Goal: Information Seeking & Learning: Understand process/instructions

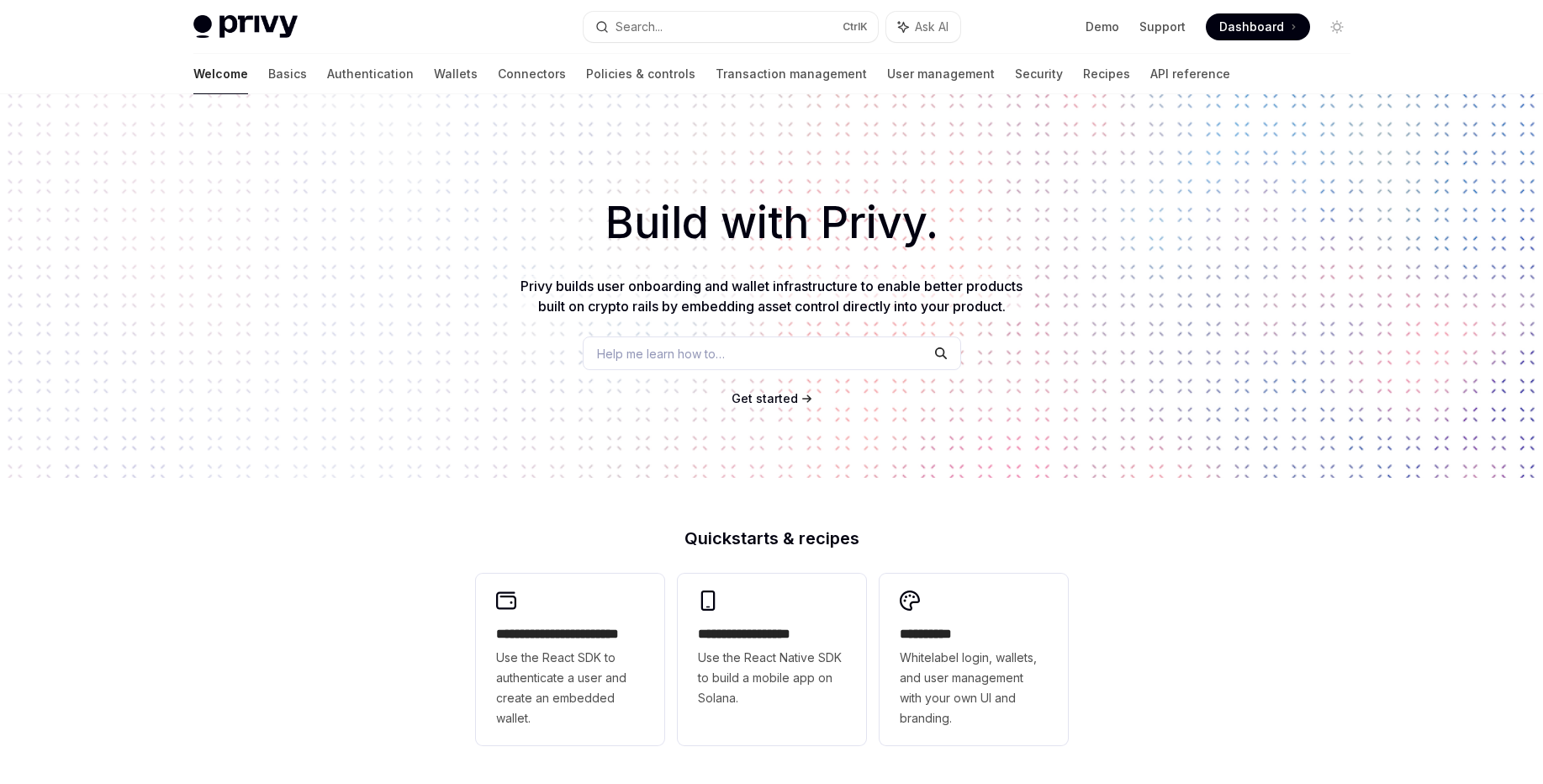
click at [259, 23] on img at bounding box center [245, 27] width 104 height 24
click at [715, 80] on link "Transaction management" at bounding box center [790, 74] width 151 height 41
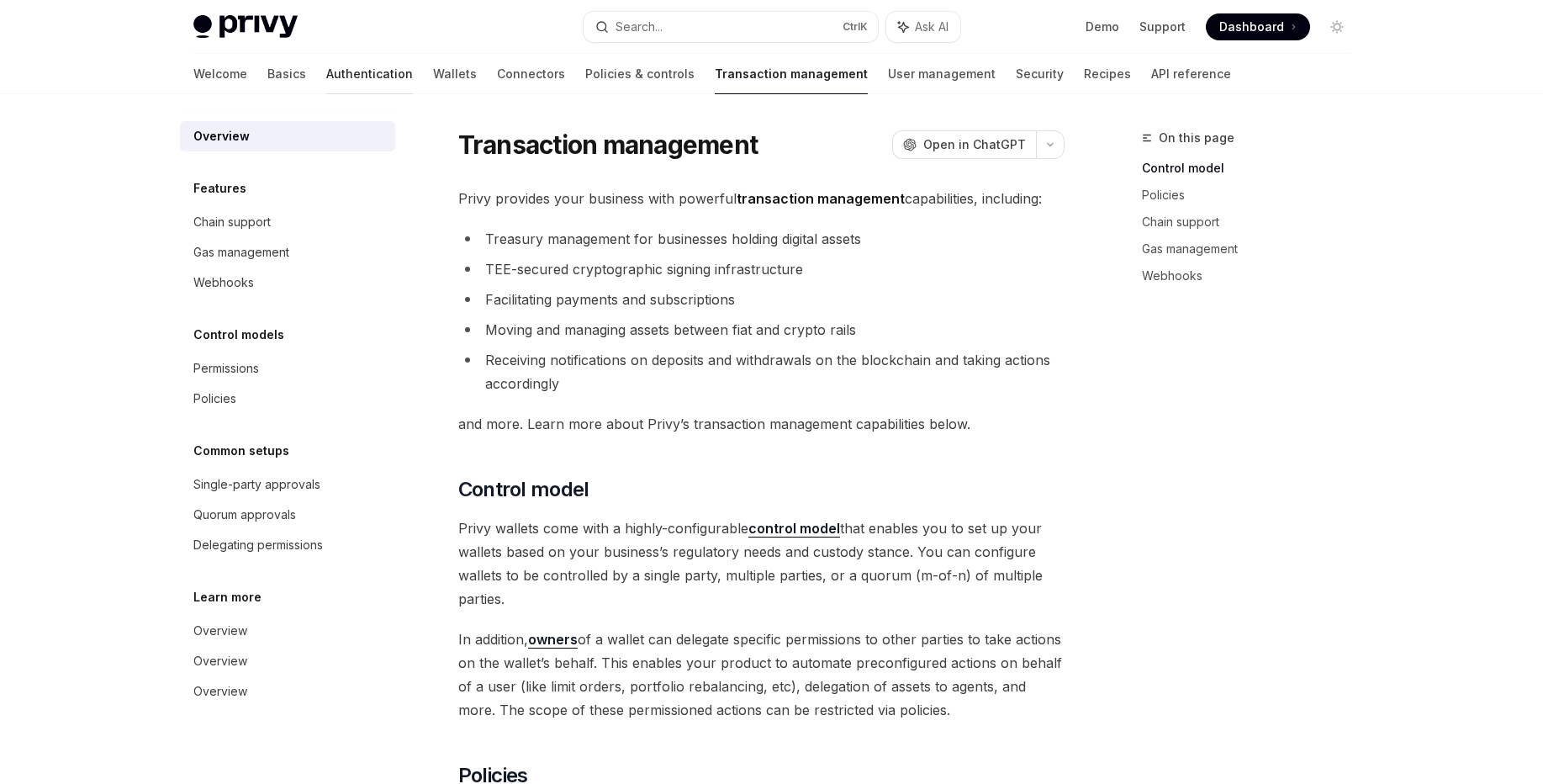
click at [327, 74] on link "Authentication" at bounding box center [370, 74] width 87 height 41
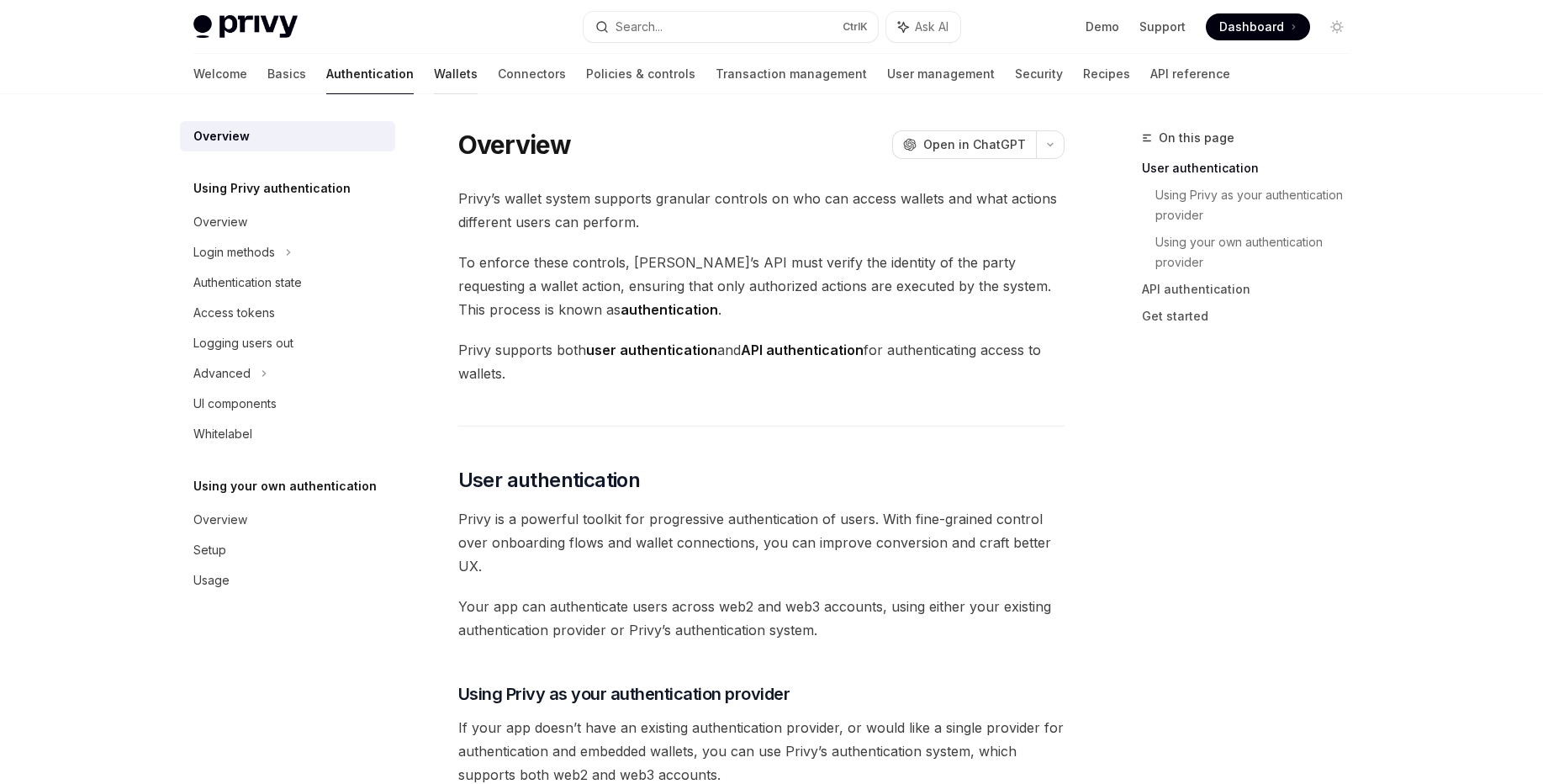
click at [434, 80] on link "Wallets" at bounding box center [456, 74] width 43 height 41
type textarea "*"
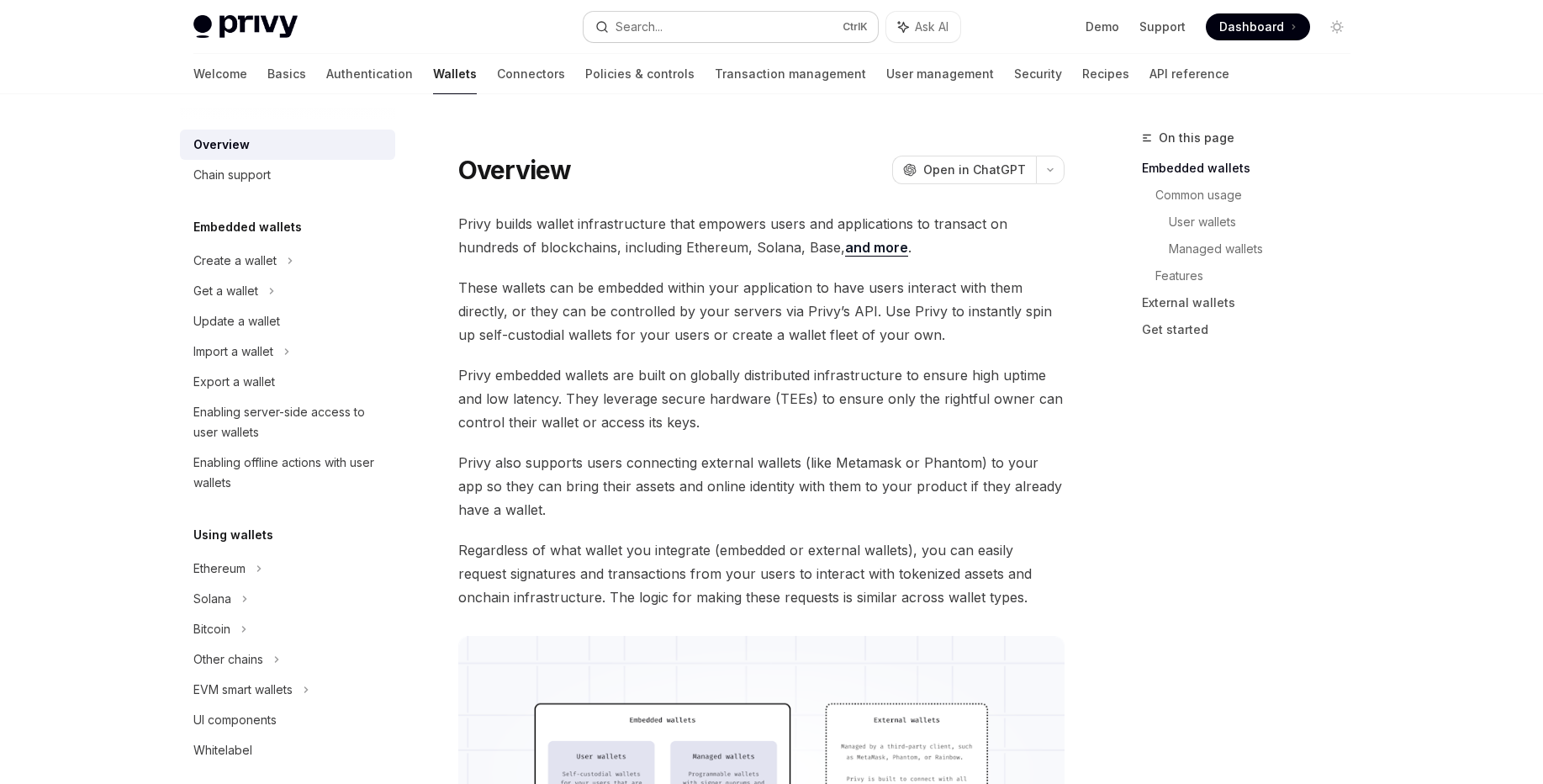
click at [692, 41] on button "Search... Ctrl K" at bounding box center [730, 26] width 294 height 30
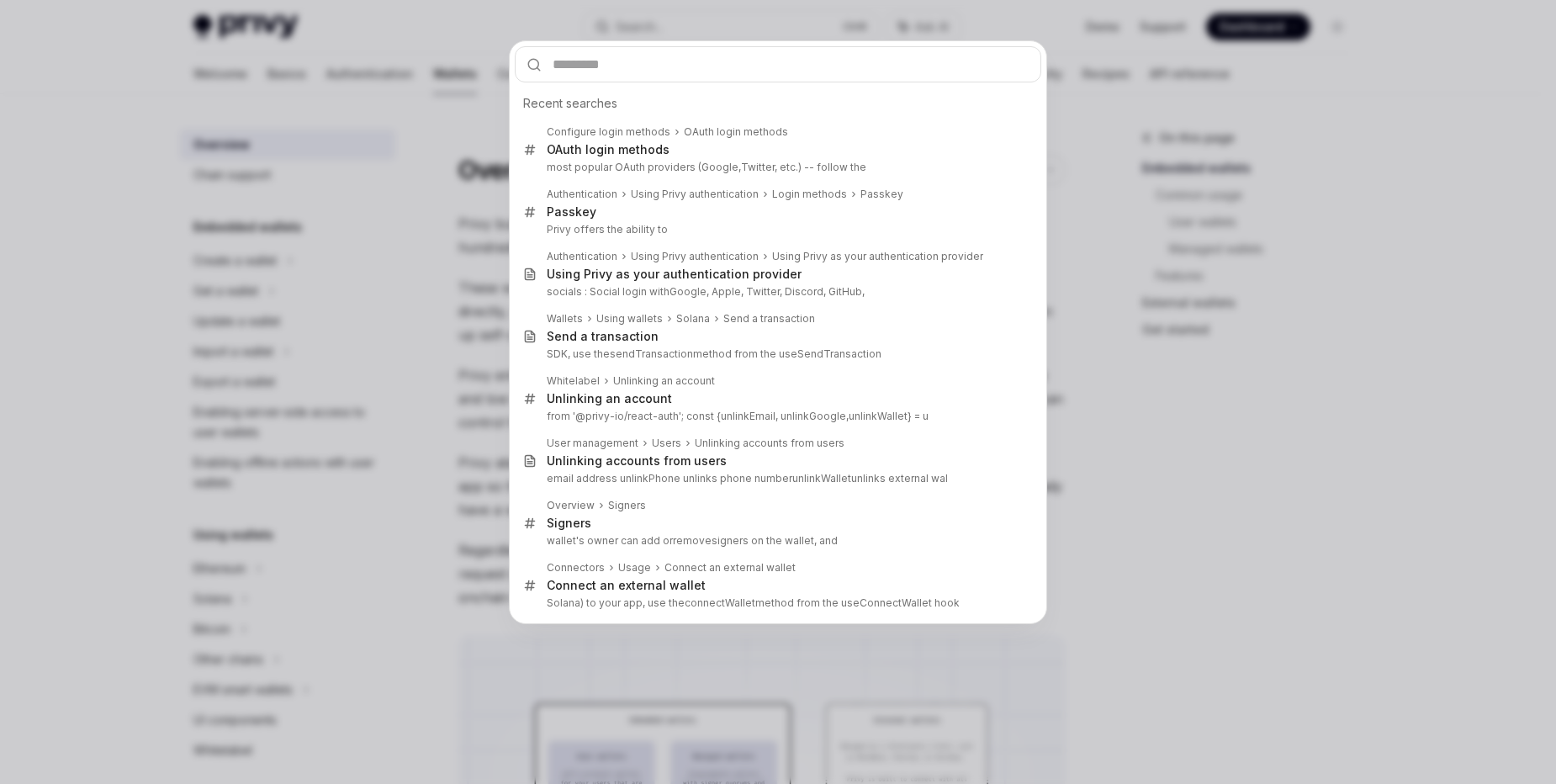
click at [697, 33] on div "Recent searches Configure login methods OAuth login methods OAuth login methods…" at bounding box center [778, 392] width 1556 height 784
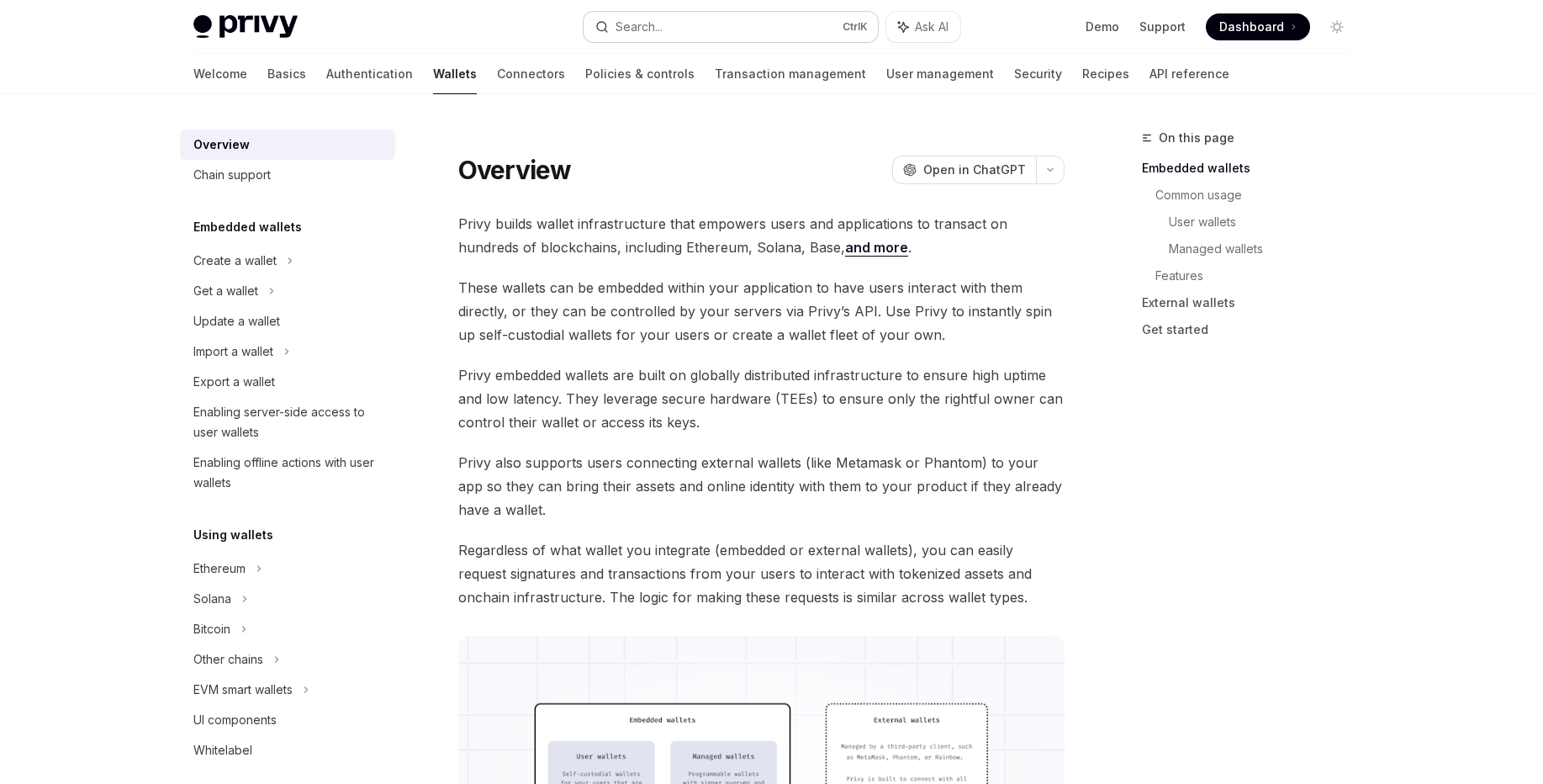
click at [705, 24] on button "Search... Ctrl K" at bounding box center [730, 26] width 294 height 30
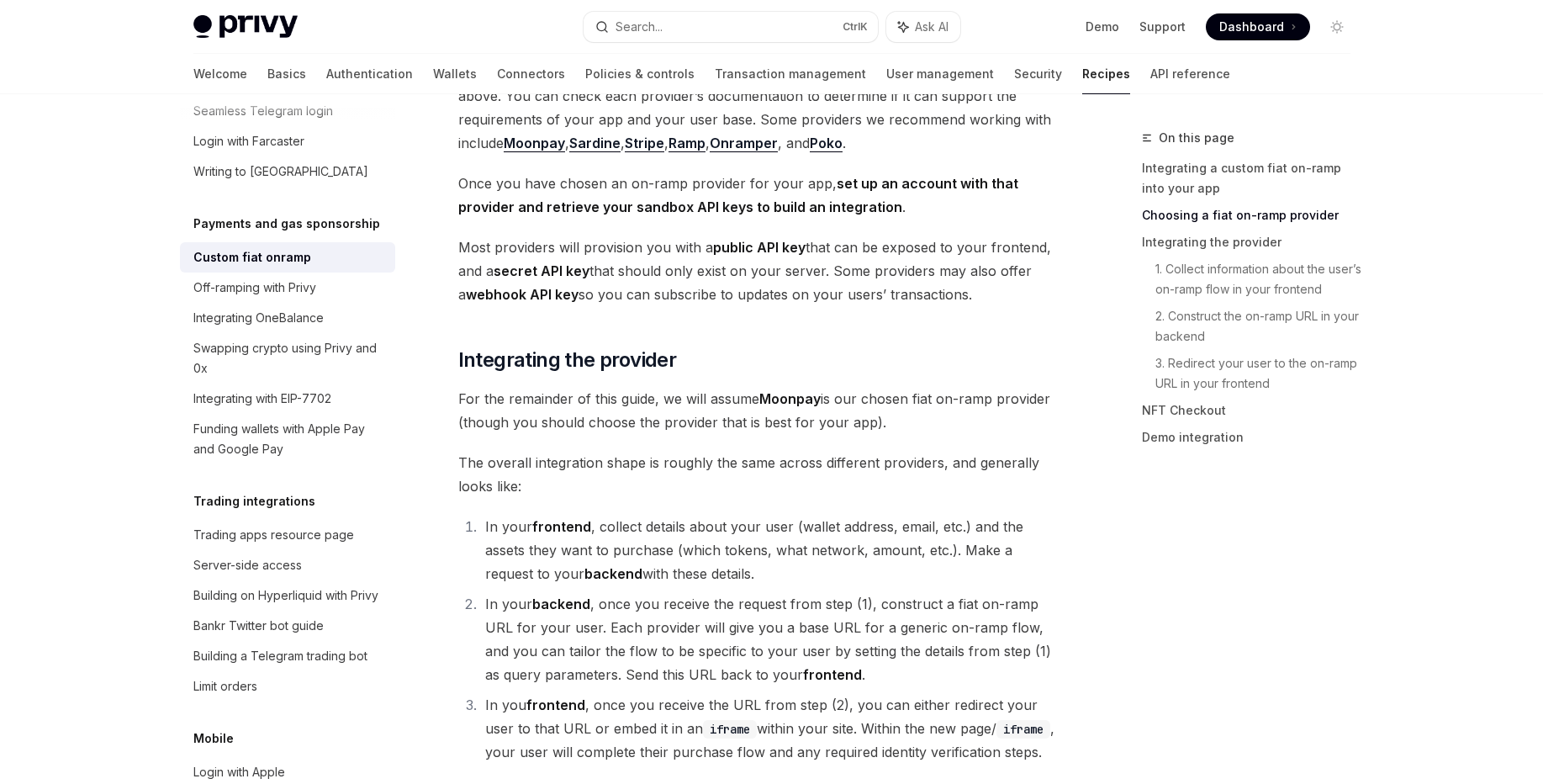
scroll to position [808, 0]
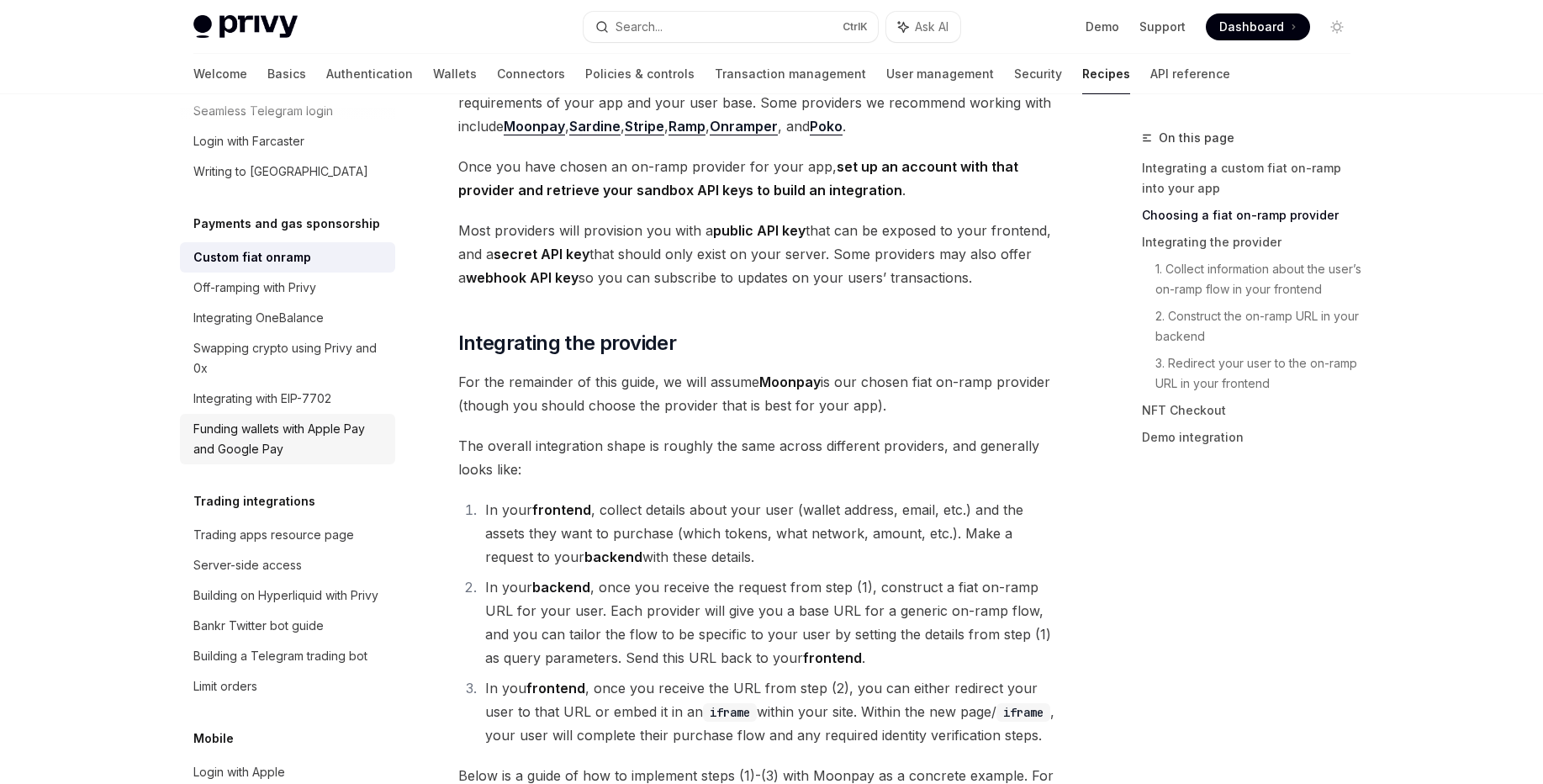
click at [270, 459] on div "Funding wallets with Apple Pay and Google Pay" at bounding box center [289, 439] width 192 height 41
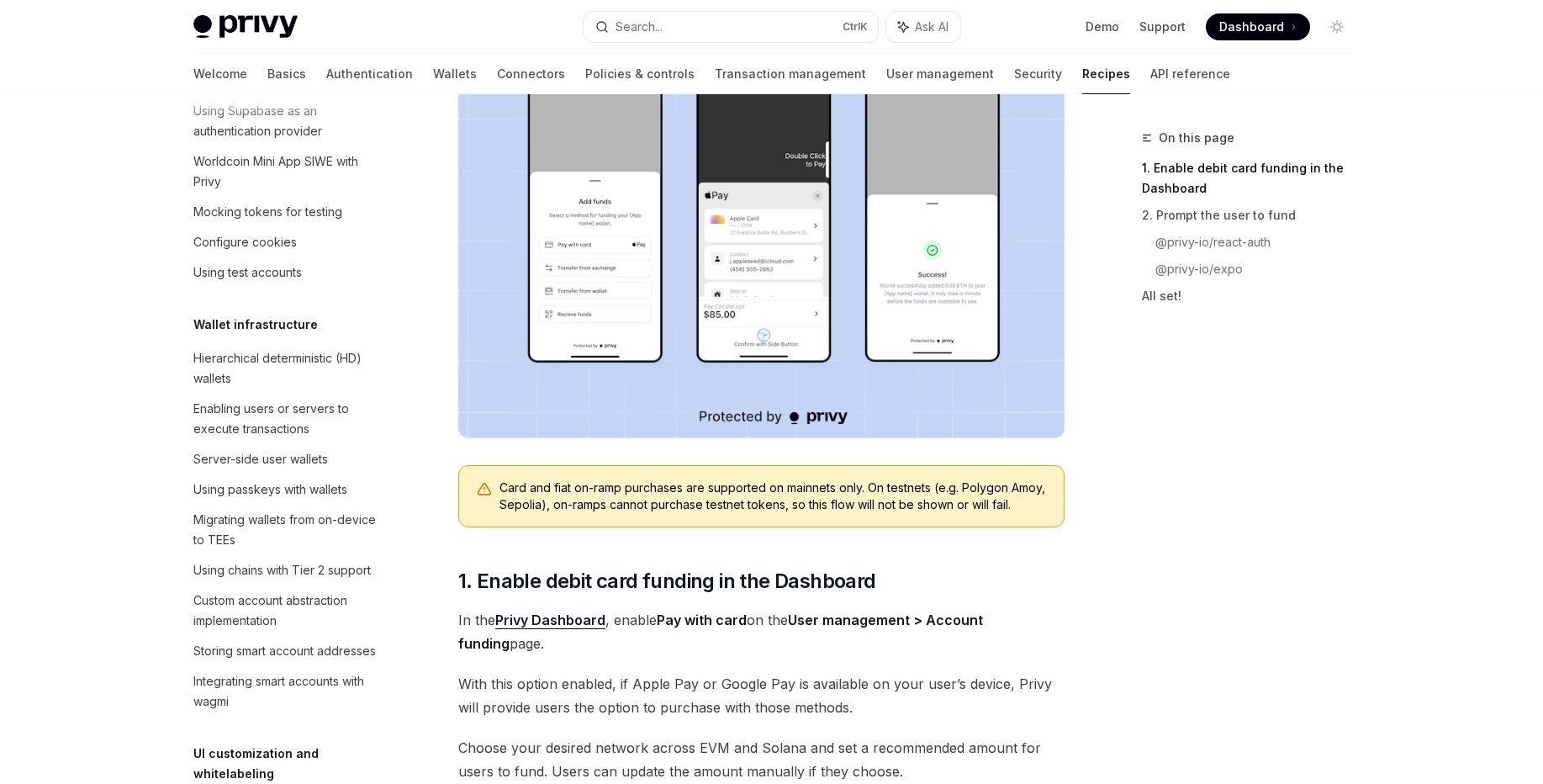
scroll to position [303, 0]
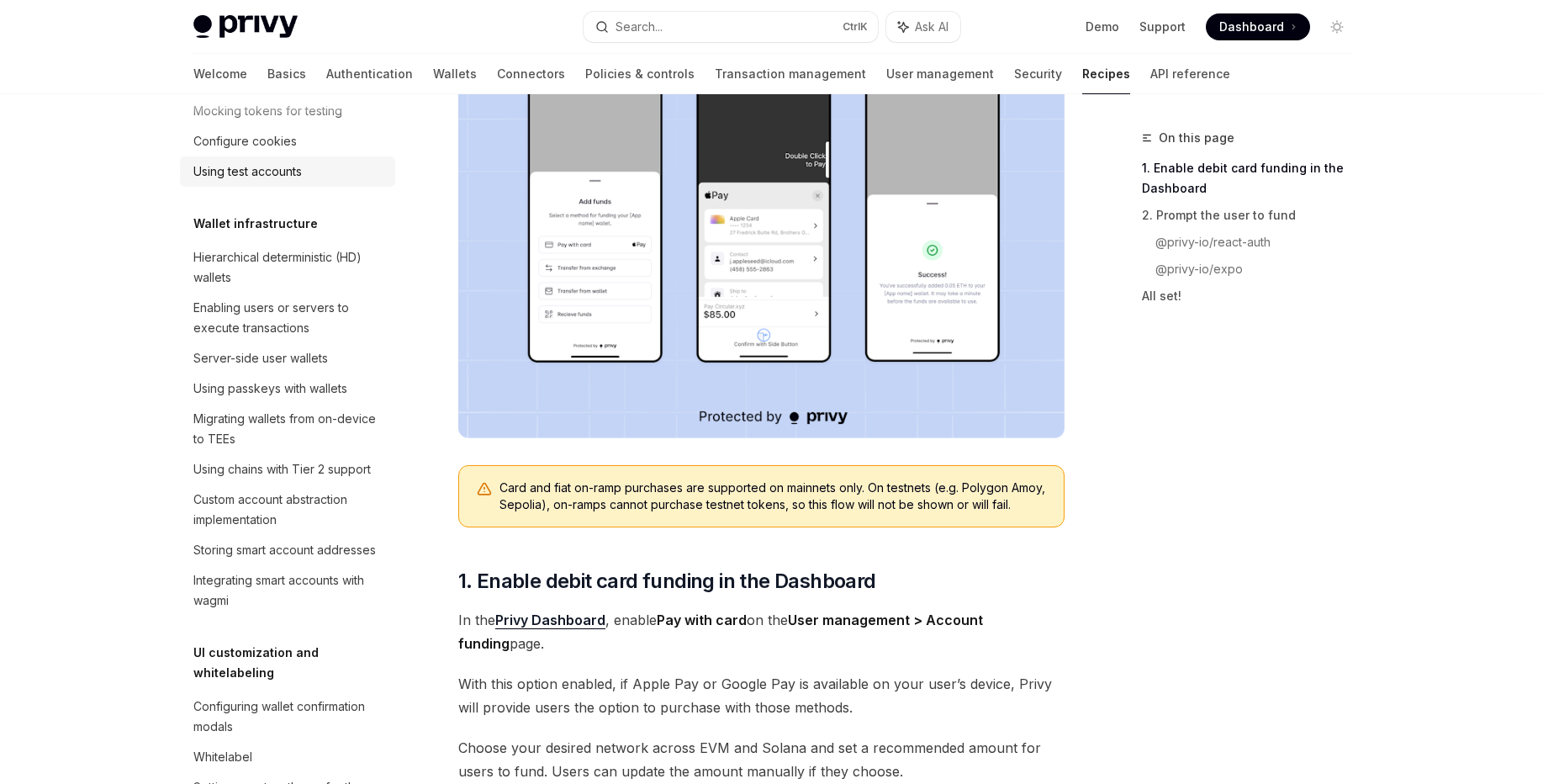
click at [267, 182] on div "Using test accounts" at bounding box center [248, 172] width 109 height 20
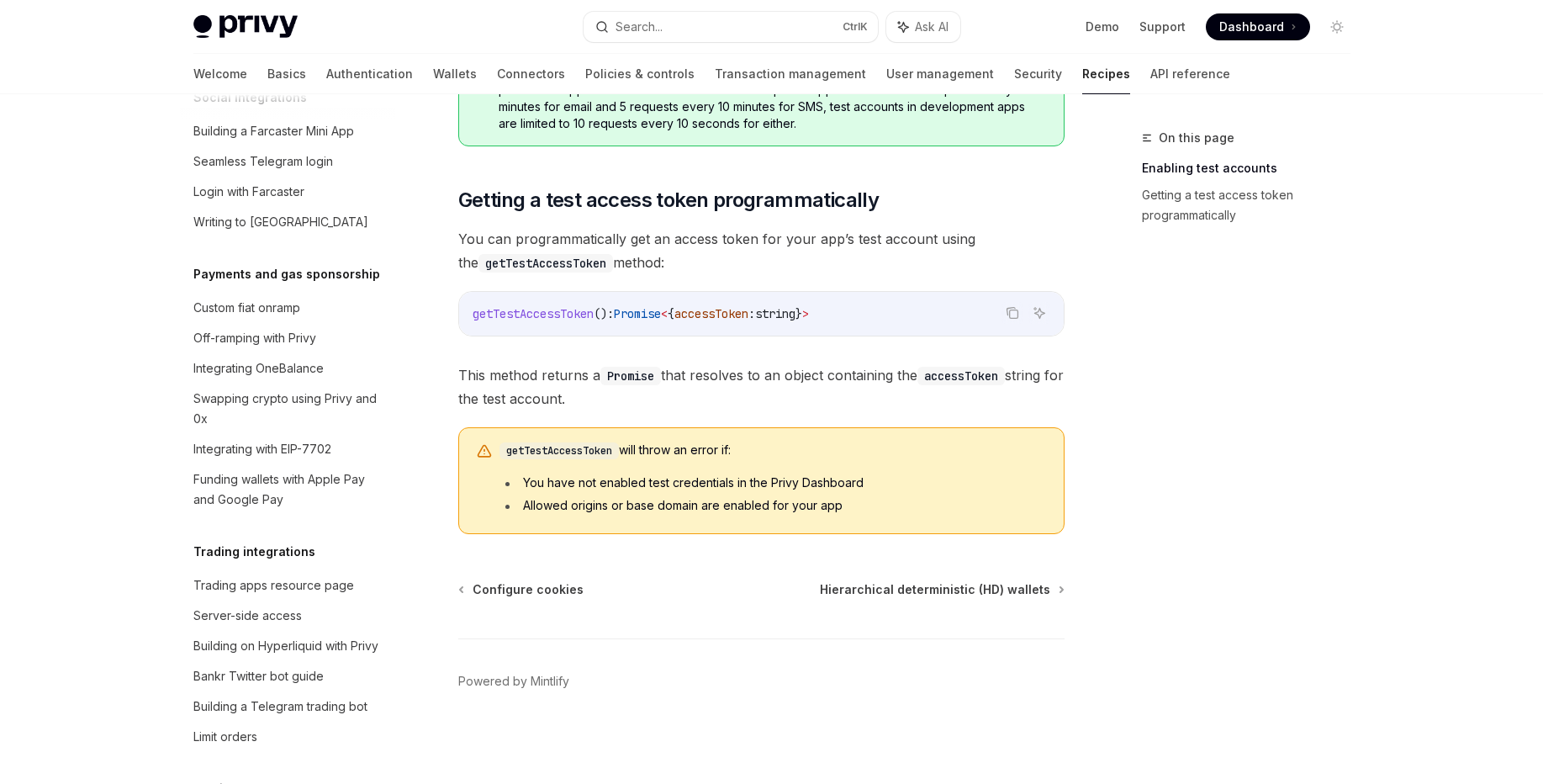
scroll to position [1412, 0]
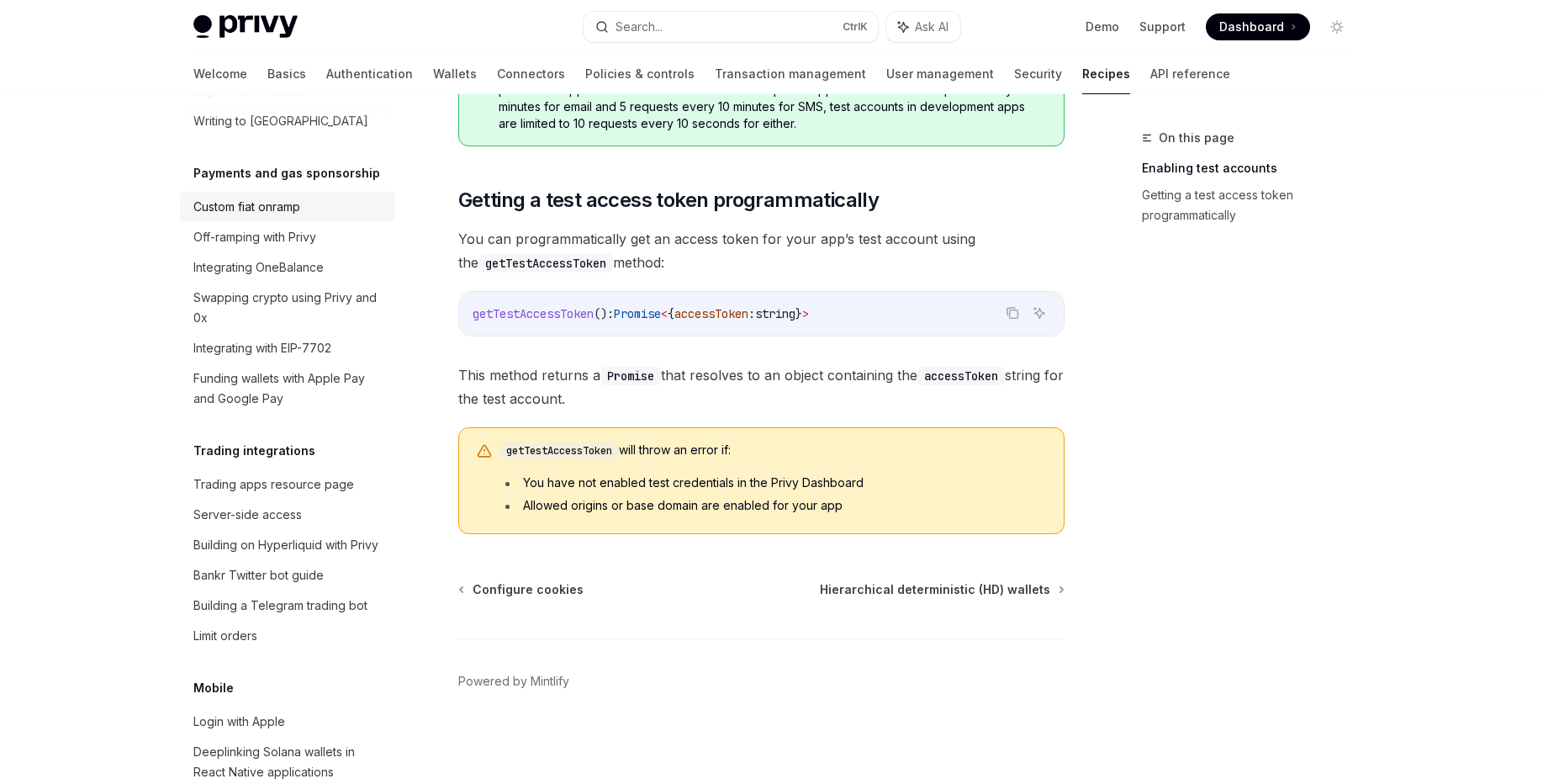
click at [277, 217] on div "Custom fiat onramp" at bounding box center [247, 207] width 107 height 20
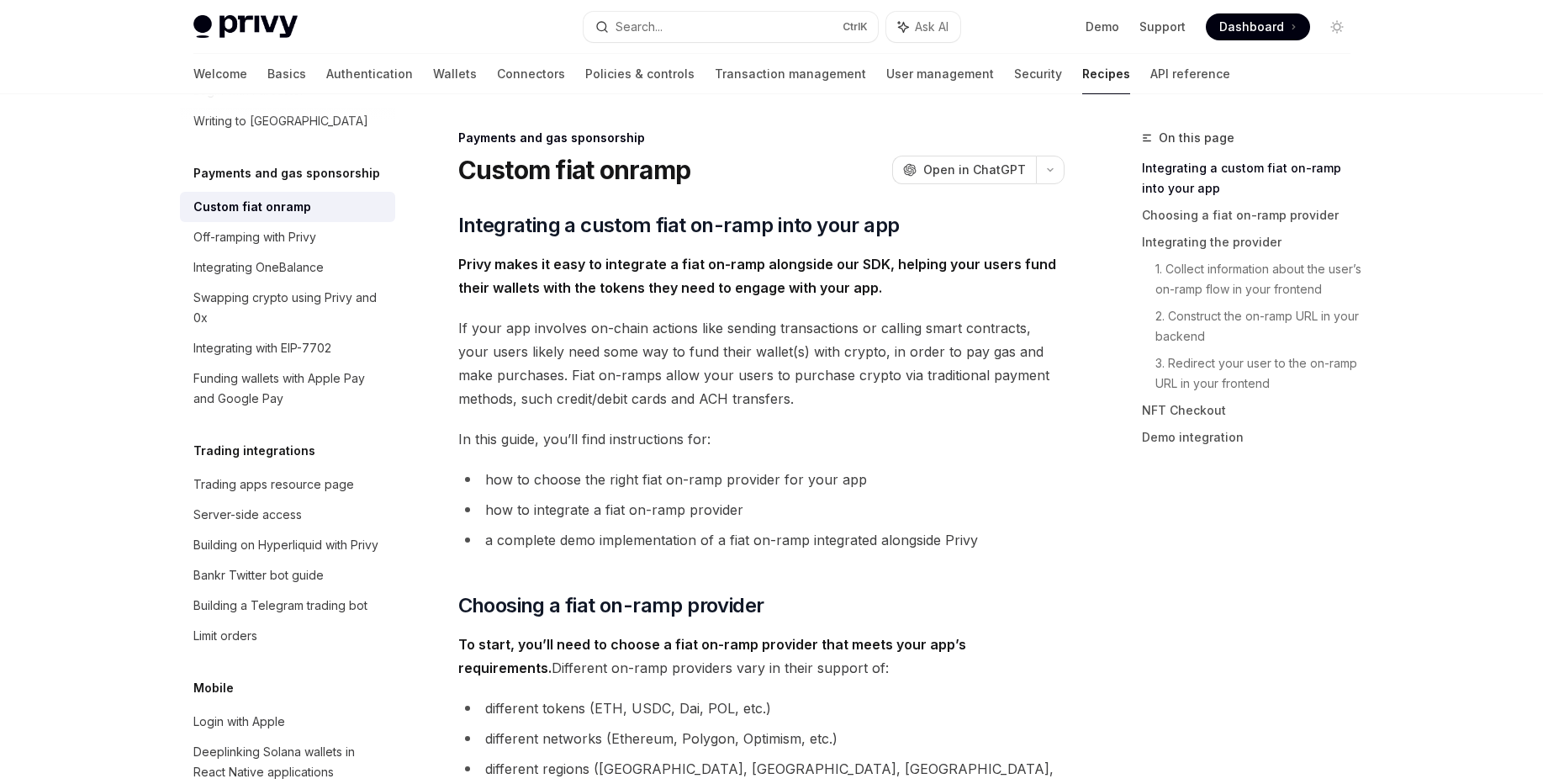
type textarea "*"
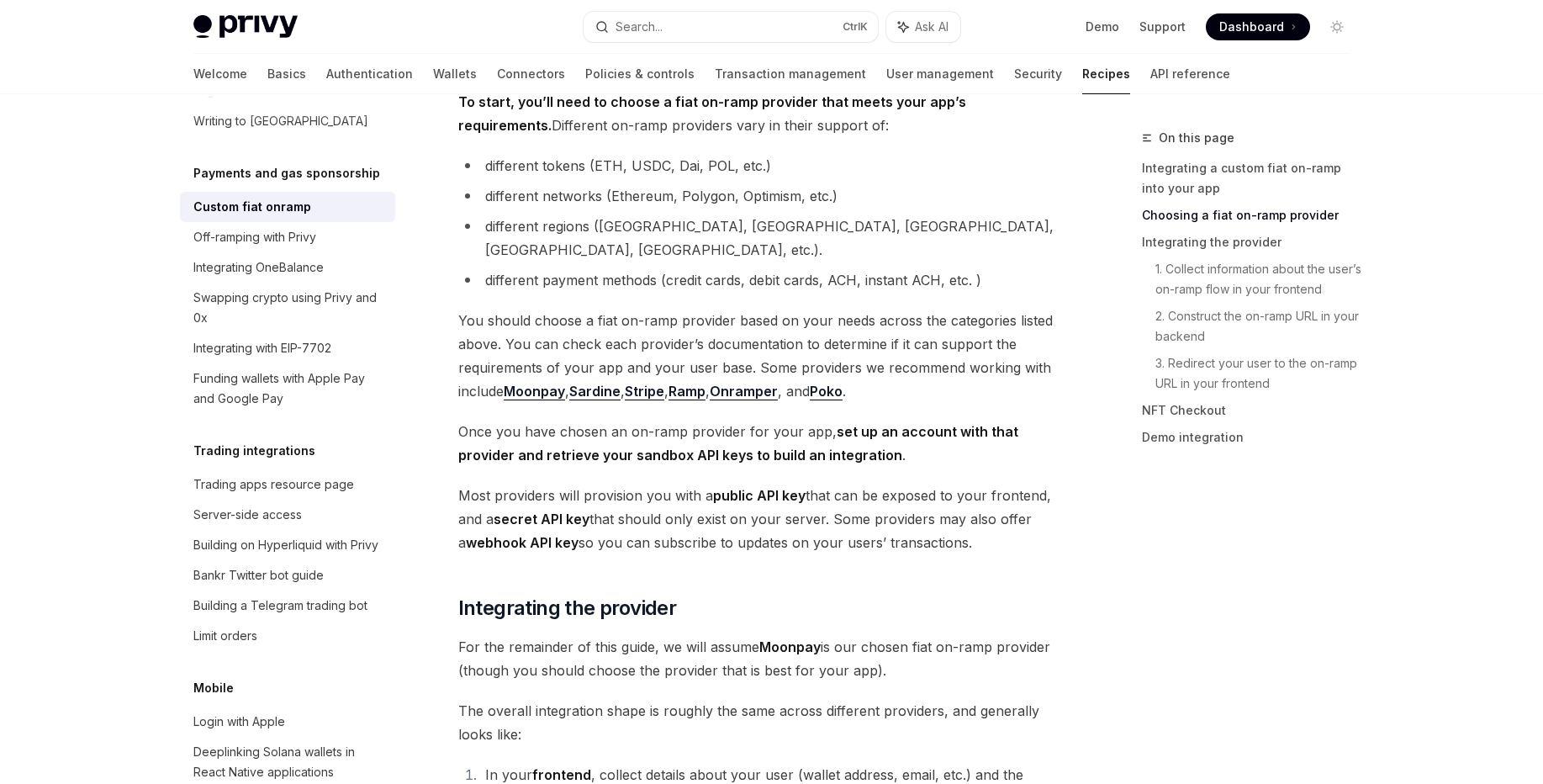
scroll to position [505, 0]
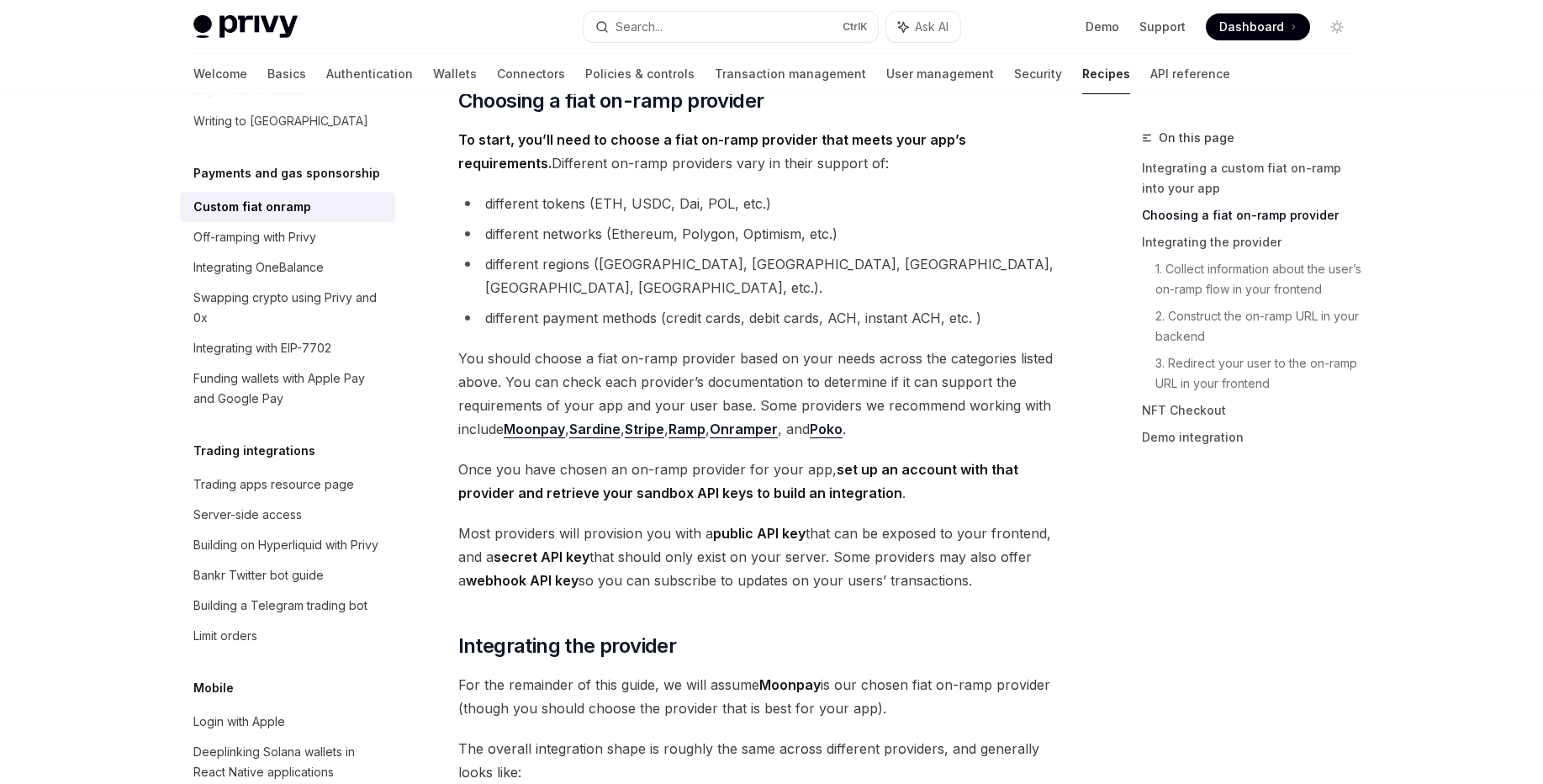
click at [544, 420] on link "Moonpay" at bounding box center [535, 430] width 62 height 18
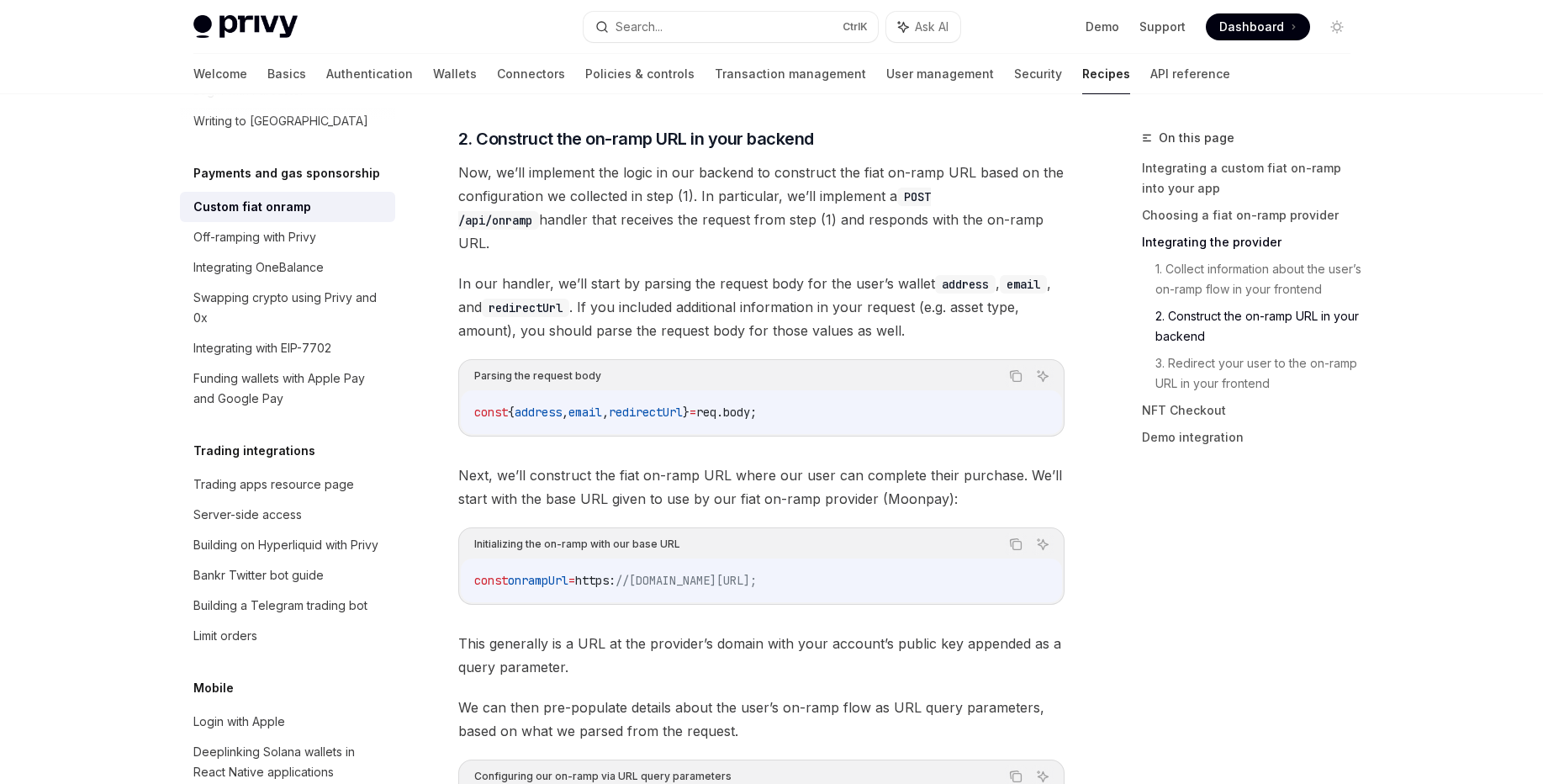
scroll to position [3431, 0]
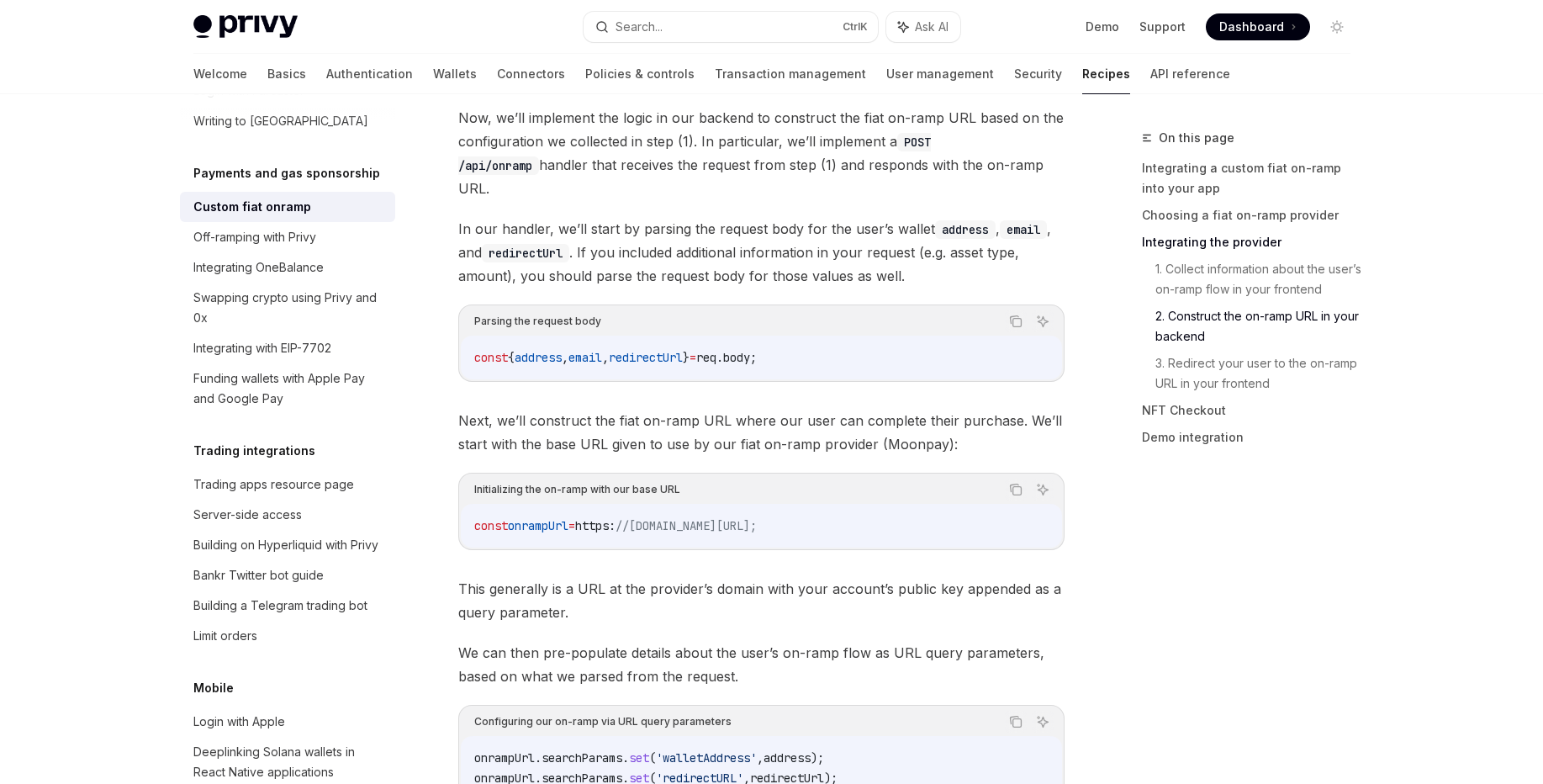
drag, startPoint x: 813, startPoint y: 483, endPoint x: 843, endPoint y: 483, distance: 30.0
click at [843, 504] on div "const onrampUrl = https : //[DOMAIN_NAME][URL];" at bounding box center [762, 525] width 601 height 43
drag, startPoint x: 847, startPoint y: 490, endPoint x: 890, endPoint y: 486, distance: 43.2
click at [890, 486] on div "Initializing the on-ramp with our base URL Copy Ask AI const onrampUrl = https …" at bounding box center [762, 512] width 606 height 78
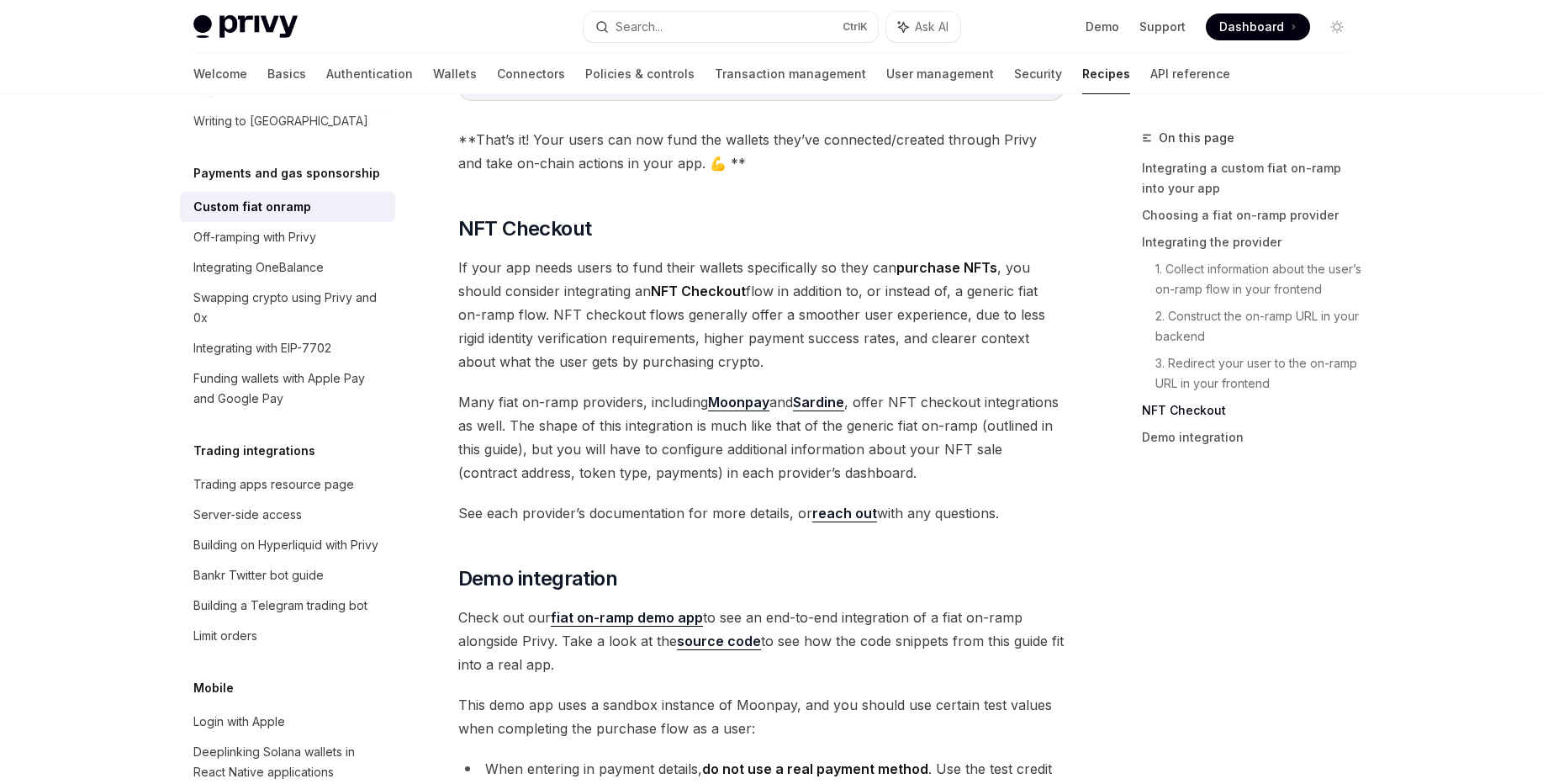
scroll to position [5752, 0]
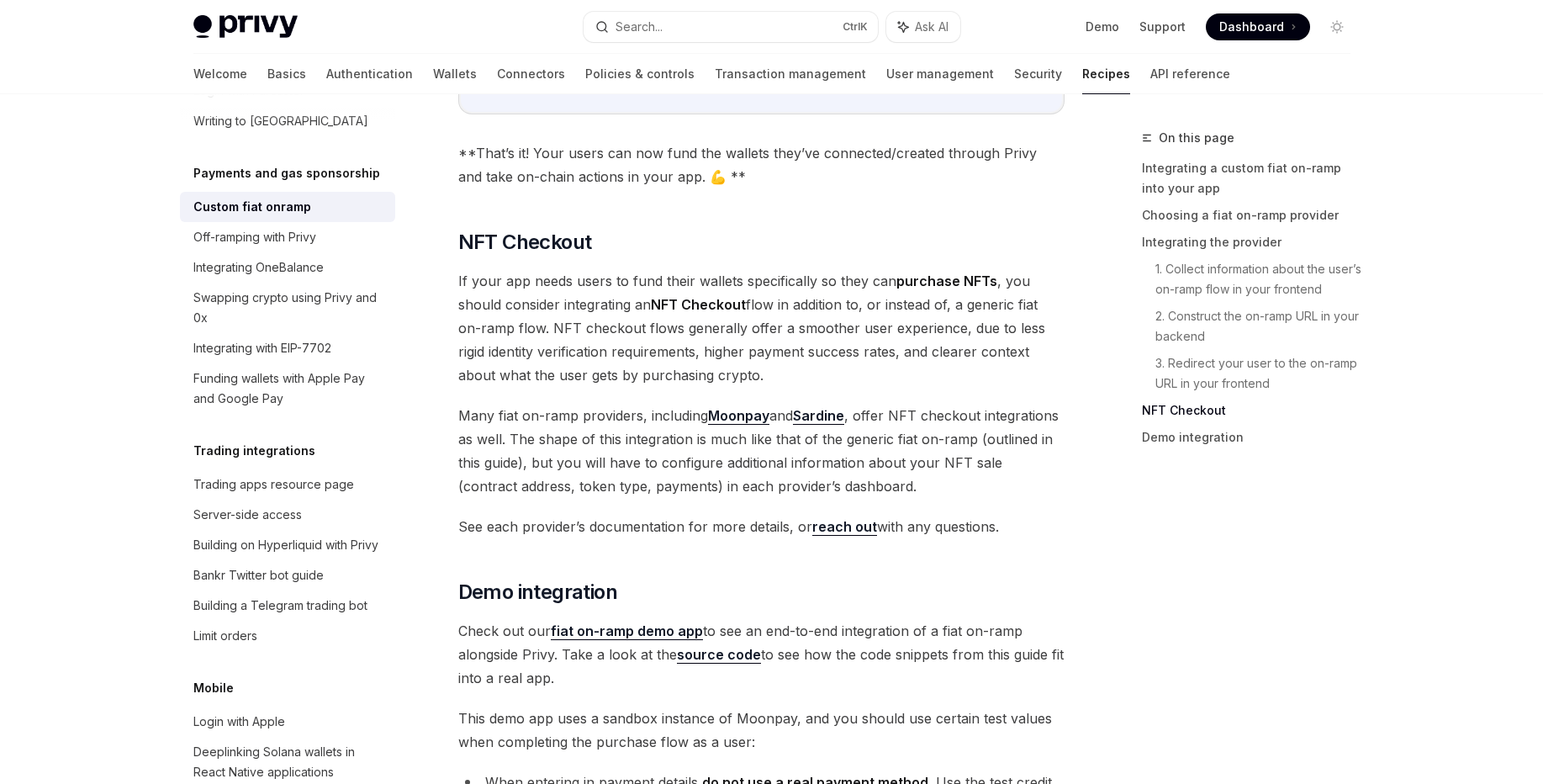
click at [654, 622] on link "fiat on-ramp demo app" at bounding box center [627, 631] width 152 height 18
click at [727, 646] on link "source code" at bounding box center [719, 655] width 84 height 18
